Goal: Transaction & Acquisition: Purchase product/service

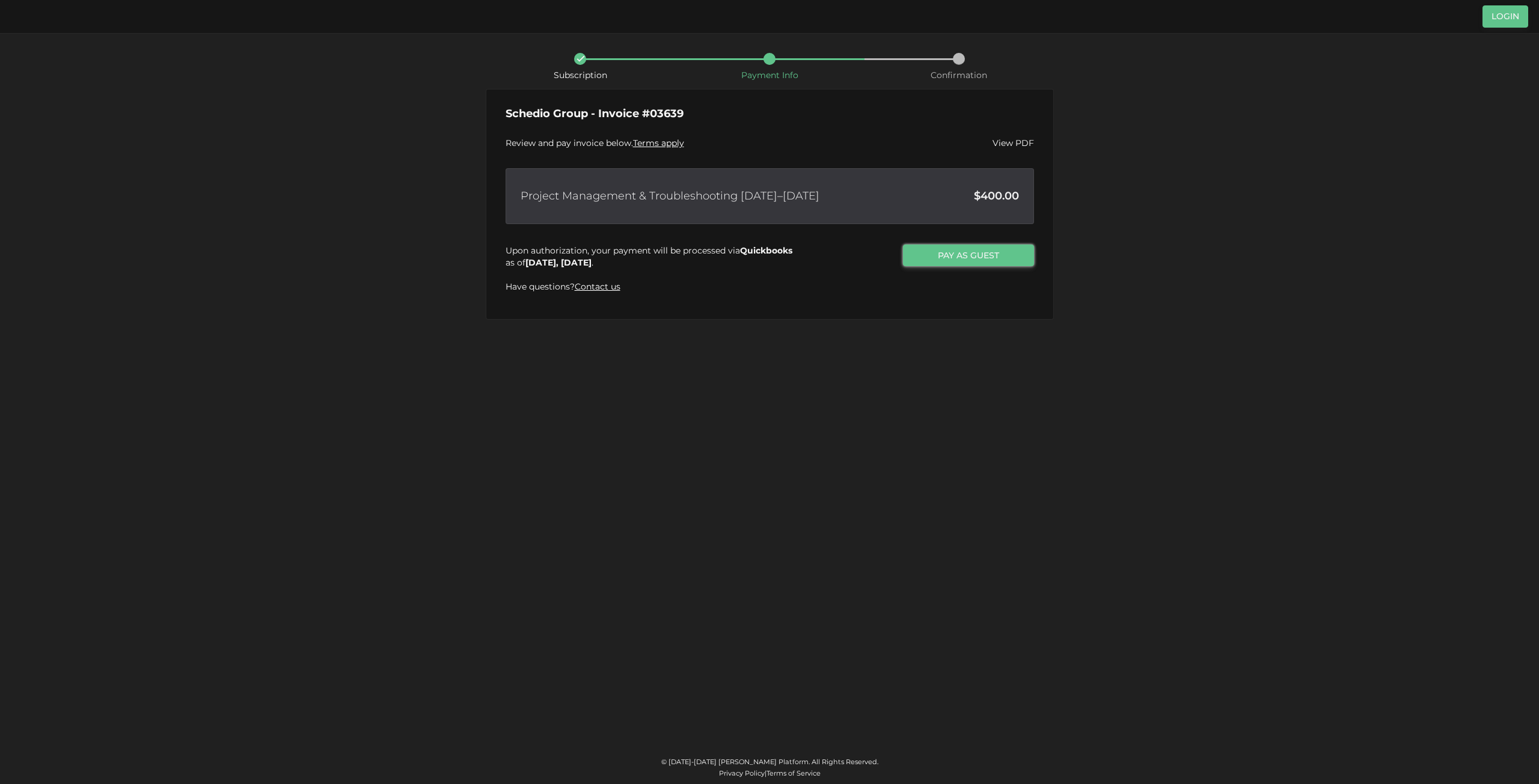
click at [945, 252] on link "Pay as Guest" at bounding box center [967, 255] width 131 height 22
click at [961, 253] on link "Pay as Guest" at bounding box center [967, 255] width 131 height 22
click at [934, 252] on link "Pay as Guest" at bounding box center [967, 255] width 131 height 22
click at [979, 254] on link "Pay as Guest" at bounding box center [967, 255] width 131 height 22
